Goal: Submit feedback/report problem

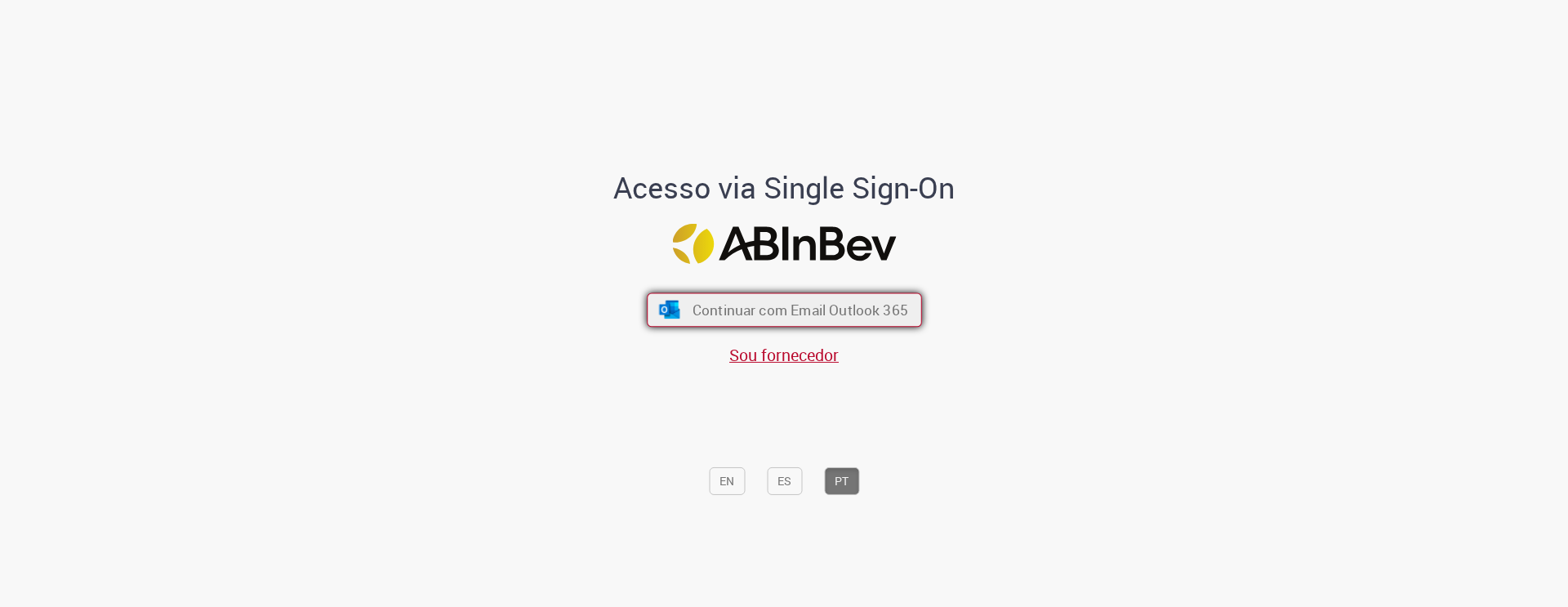
click at [862, 299] on button "Continuar com Email Outlook 365" at bounding box center [784, 310] width 275 height 34
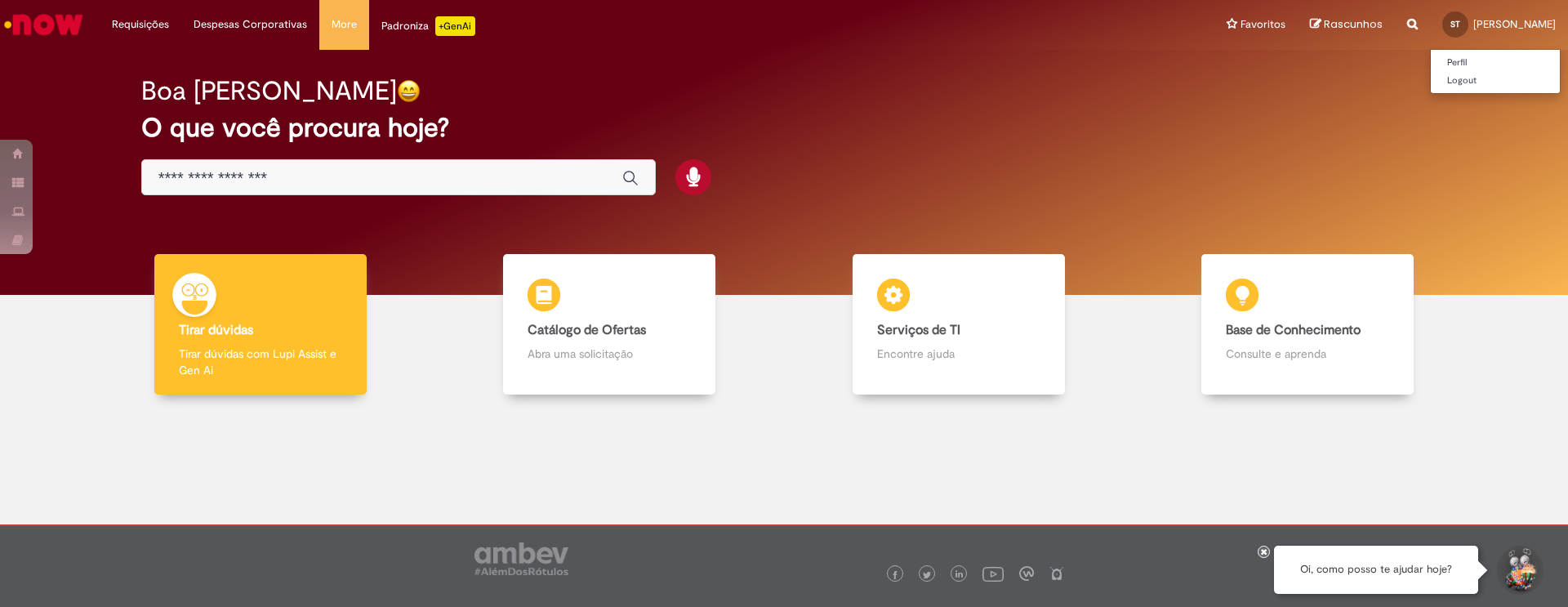
click at [1503, 23] on span "Sandra Cristina Todeschini" at bounding box center [1514, 24] width 82 height 14
click at [1431, 82] on link "Logout" at bounding box center [1495, 81] width 129 height 18
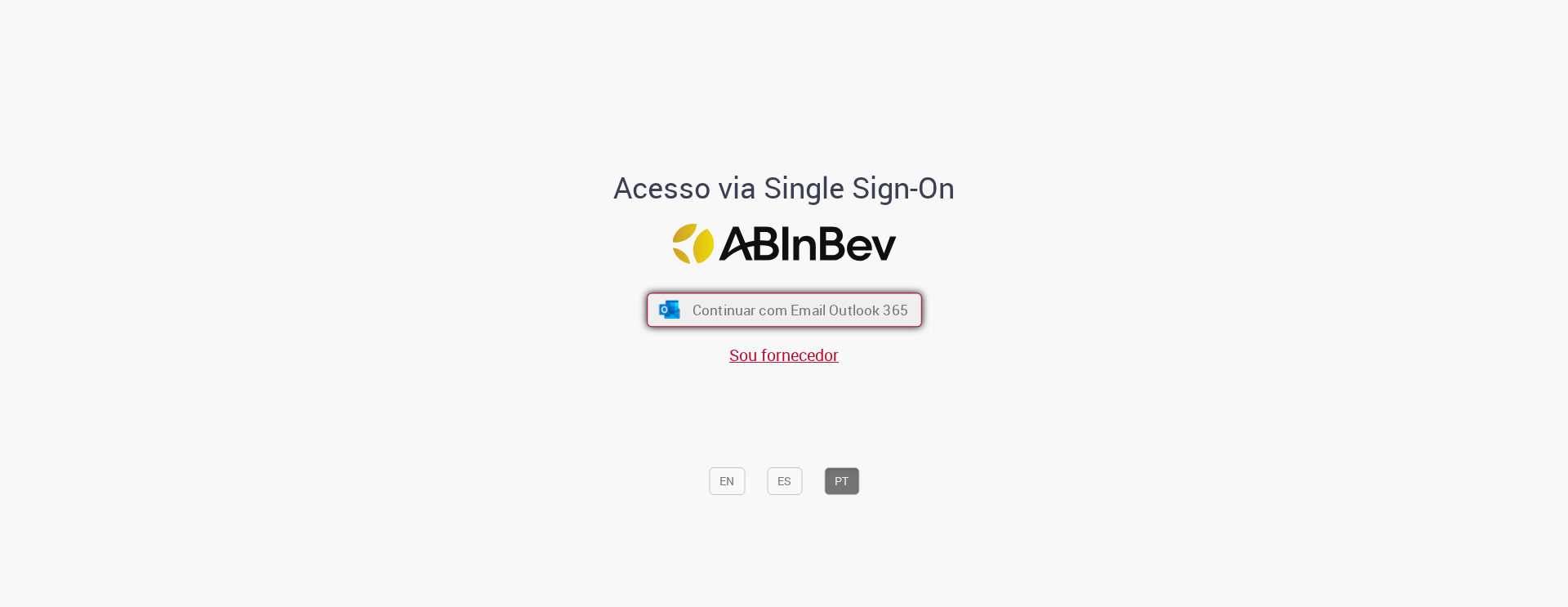
click at [752, 314] on span "Continuar com Email Outlook 365" at bounding box center [800, 310] width 216 height 19
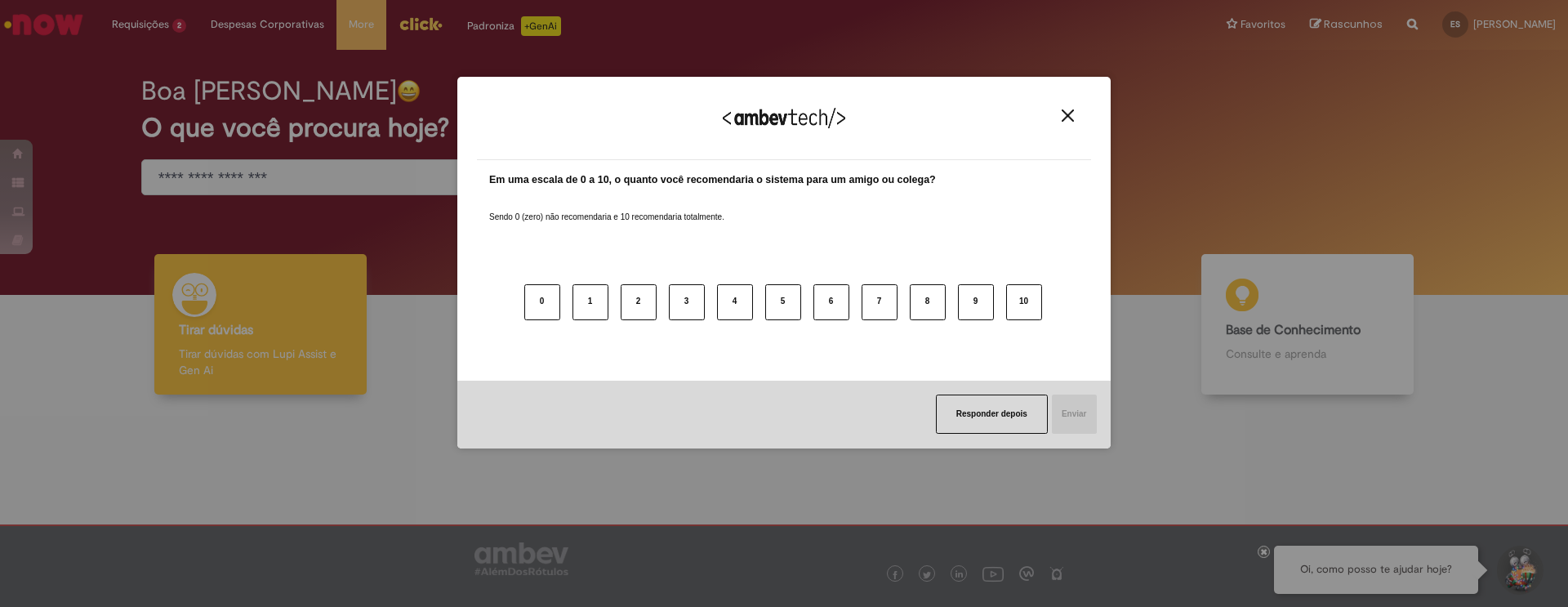
click at [520, 179] on div "Em uma escala de 0 a 10, o quanto você recomendaria o sistema para um amigo ou …" at bounding box center [784, 264] width 590 height 184
click at [1007, 307] on button "10" at bounding box center [1024, 302] width 36 height 36
click at [1114, 424] on div "Agradecemos seu feedback! Em uma escala de 0 a 10, o quanto você recomendaria o…" at bounding box center [784, 304] width 1568 height 607
drag, startPoint x: 1087, startPoint y: 415, endPoint x: 1073, endPoint y: 415, distance: 14.0
click at [1078, 415] on button "Enviar" at bounding box center [1074, 414] width 46 height 39
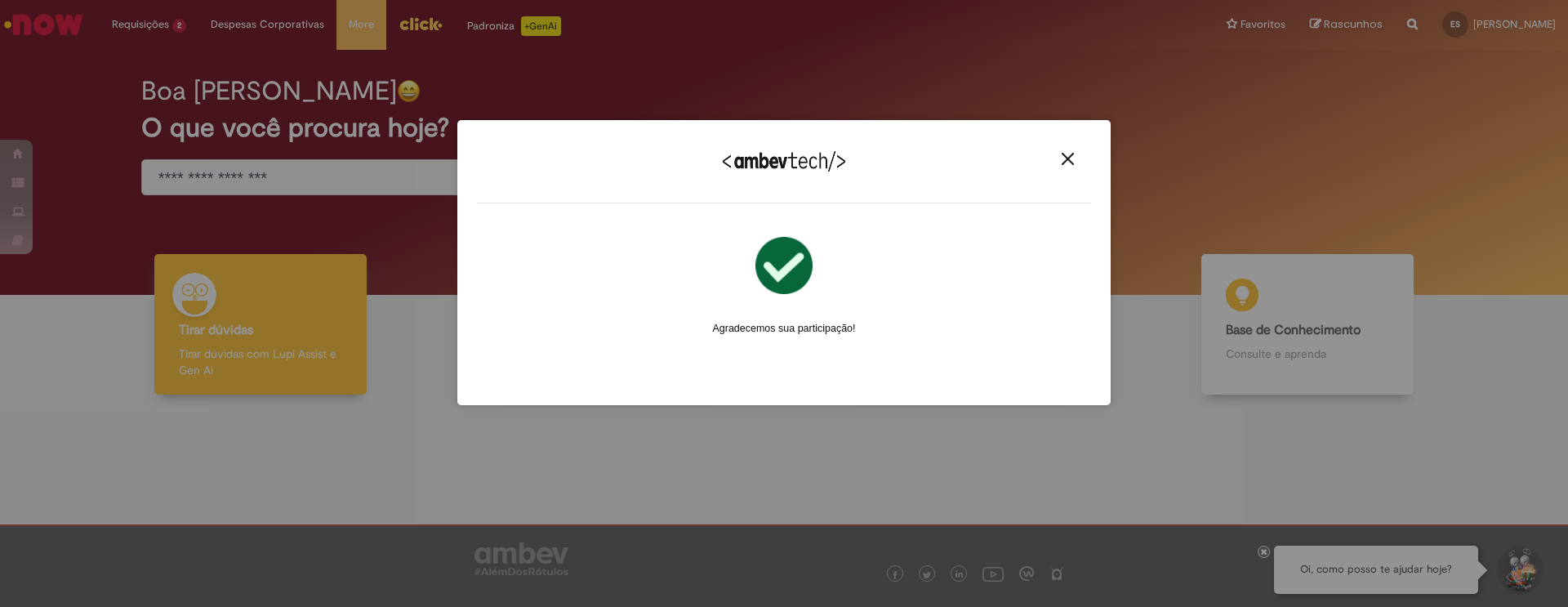
click at [358, 179] on div "Agradecemos seu feedback! Em uma escala de 0 a 10, o quanto você recomendaria o…" at bounding box center [784, 304] width 1568 height 607
click at [1063, 159] on img "Close" at bounding box center [1068, 159] width 12 height 12
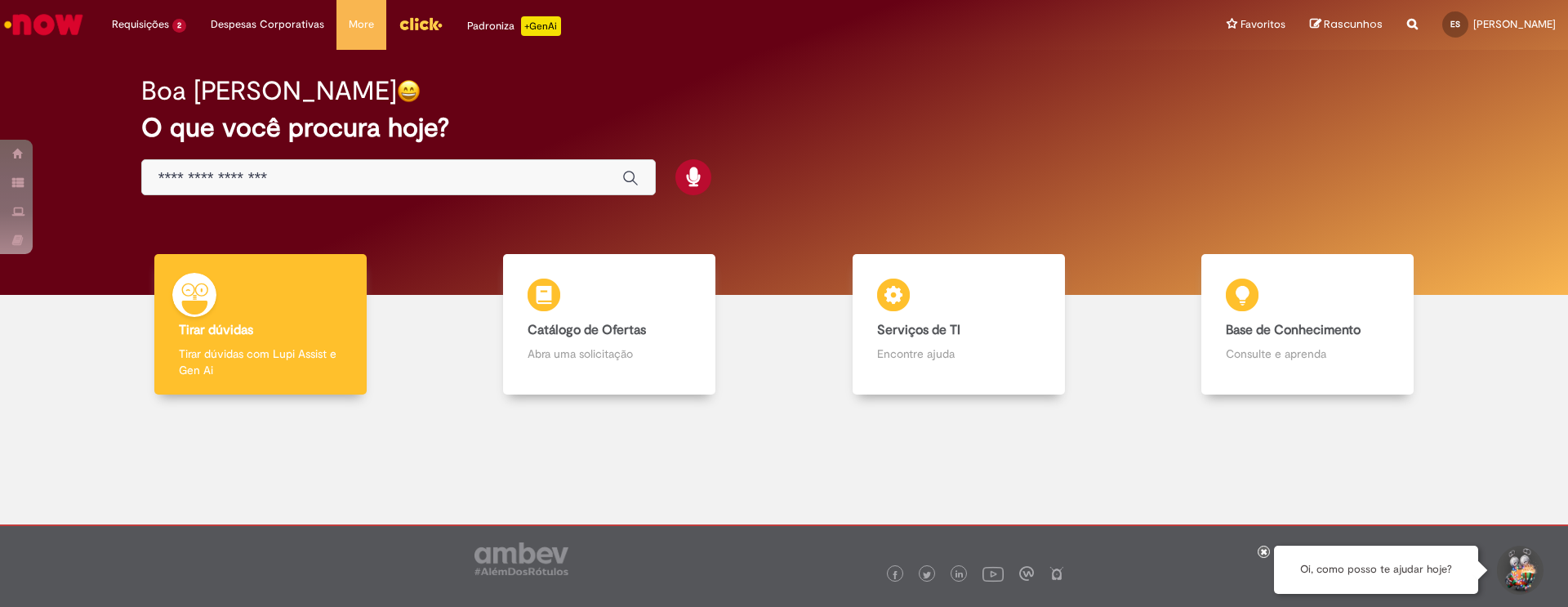
click at [407, 175] on input "Basta digitar aqui" at bounding box center [382, 178] width 447 height 19
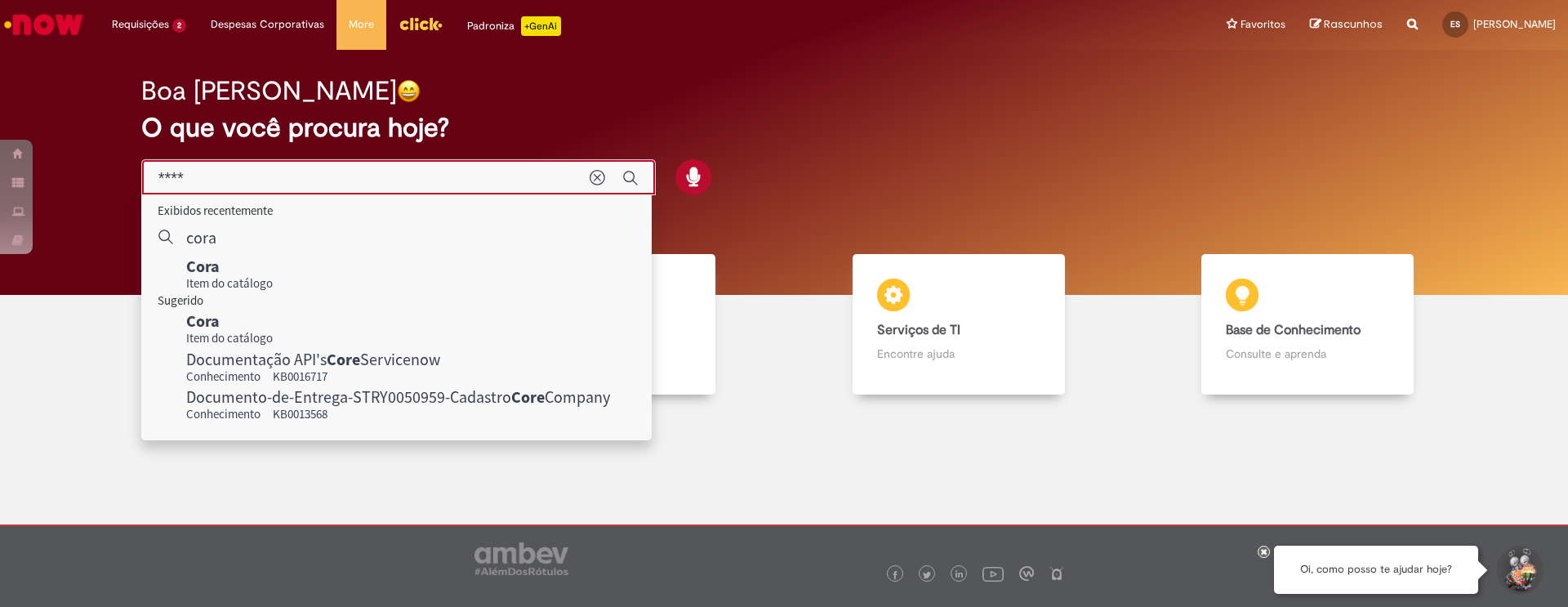
type input "****"
